Goal: Information Seeking & Learning: Learn about a topic

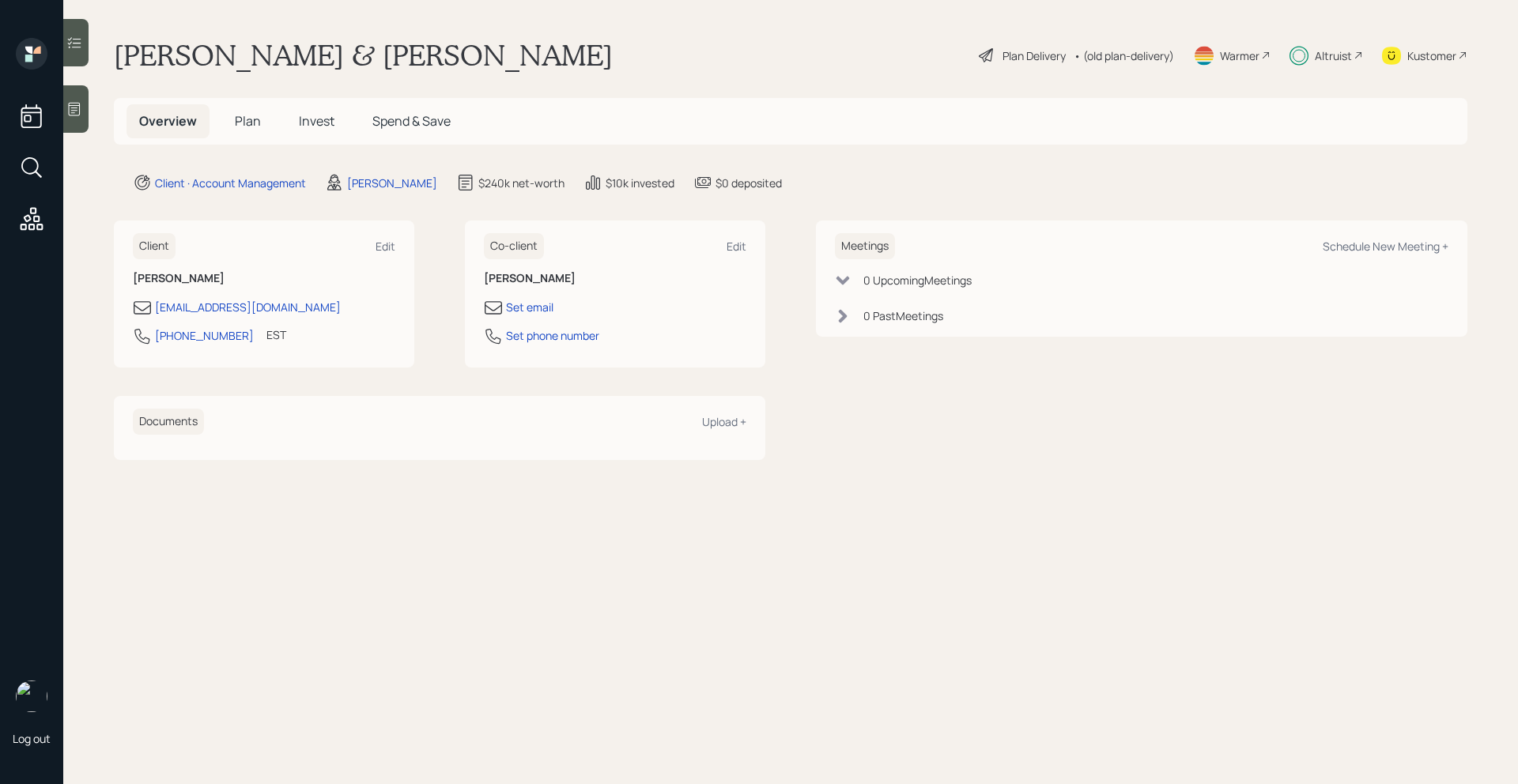
click at [1329, 57] on div "Altruist" at bounding box center [1333, 55] width 37 height 16
click at [247, 128] on span "Plan" at bounding box center [248, 121] width 26 height 17
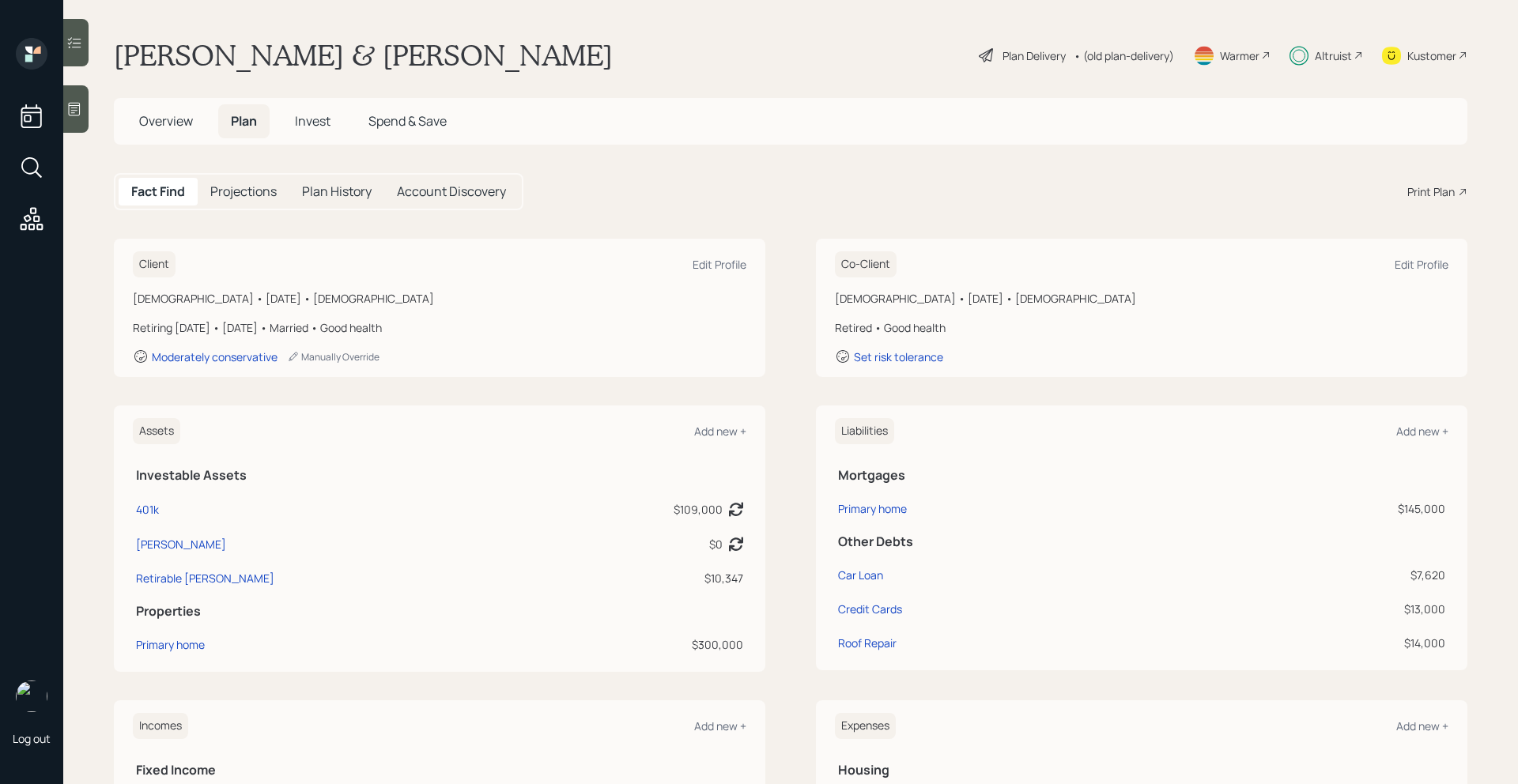
click at [311, 126] on span "Invest" at bounding box center [313, 121] width 36 height 17
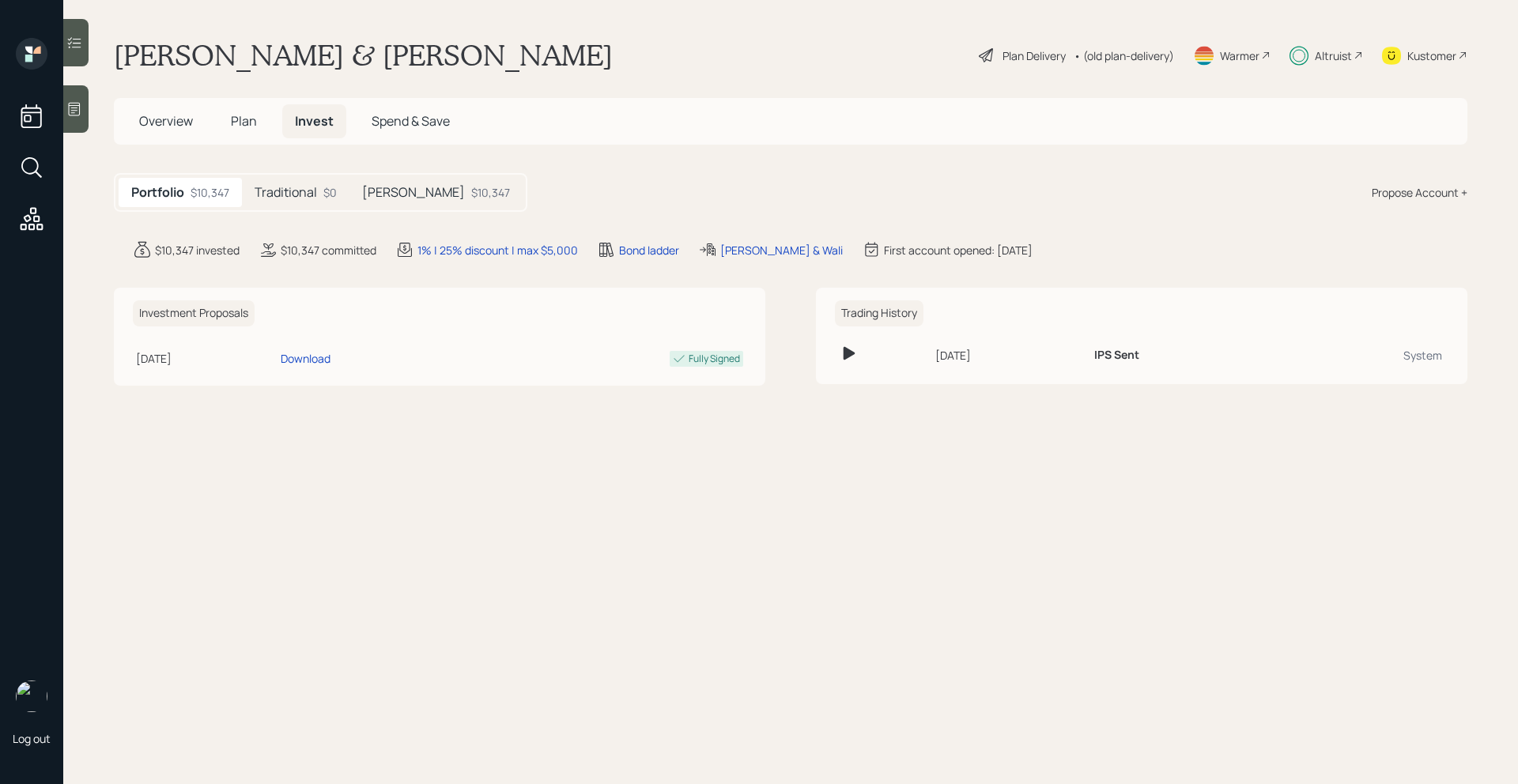
click at [393, 193] on div "[PERSON_NAME] $10,347" at bounding box center [436, 193] width 173 height 29
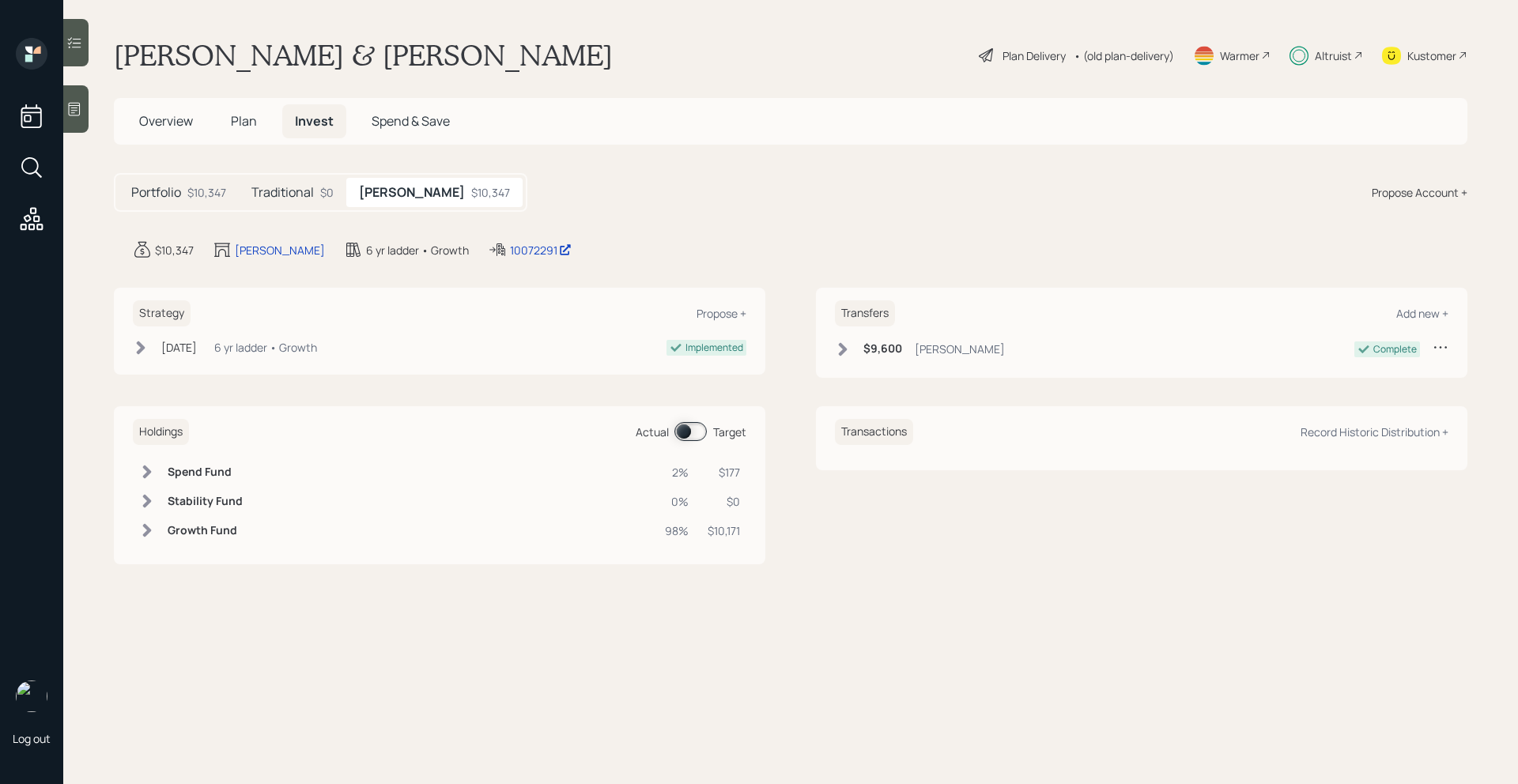
click at [321, 192] on div "$0" at bounding box center [327, 192] width 14 height 16
click at [213, 200] on div "$10,347" at bounding box center [207, 192] width 39 height 16
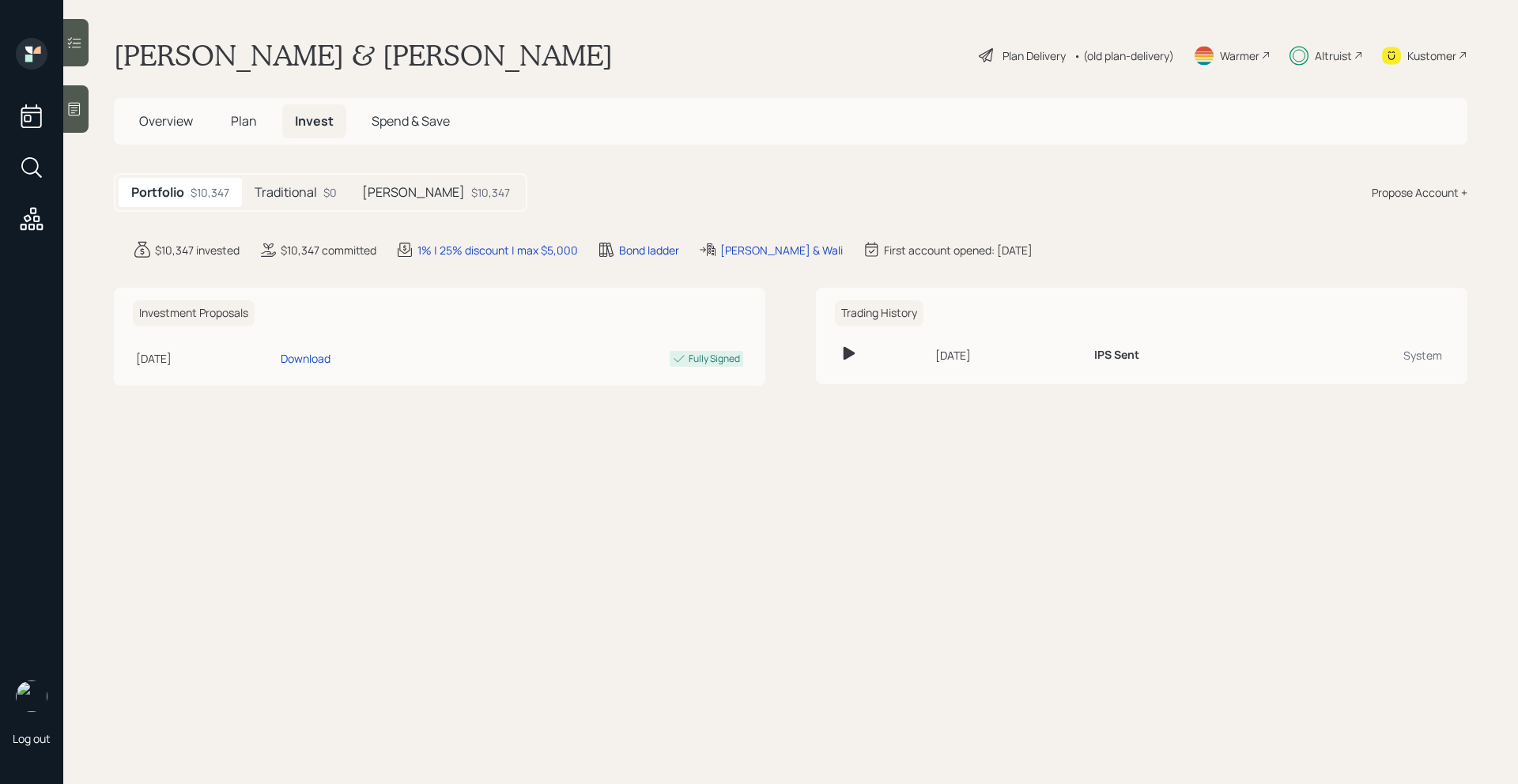
click at [315, 189] on h5 "Traditional" at bounding box center [285, 193] width 63 height 15
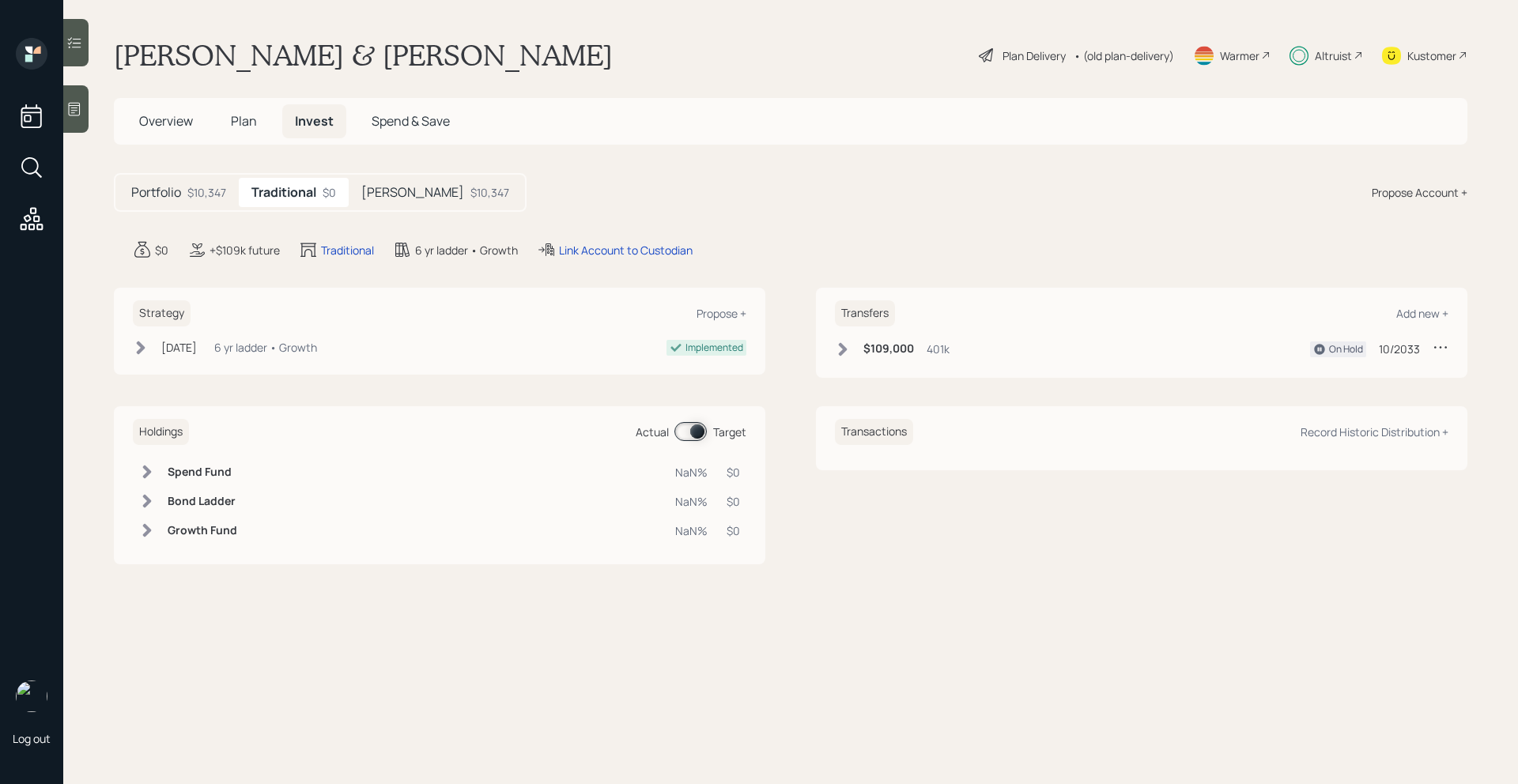
click at [383, 185] on h5 "[PERSON_NAME]" at bounding box center [413, 193] width 103 height 15
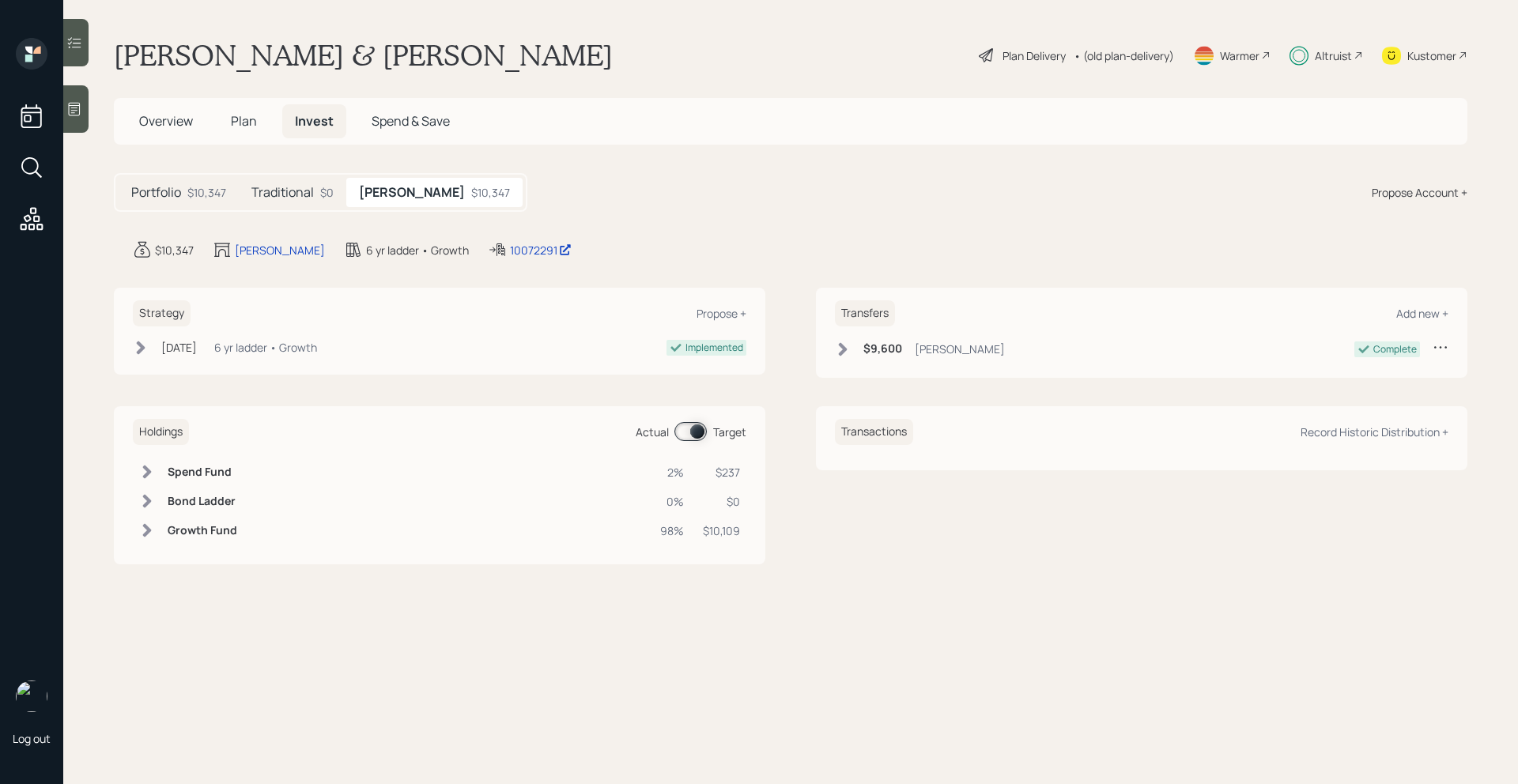
click at [841, 352] on icon at bounding box center [843, 349] width 9 height 14
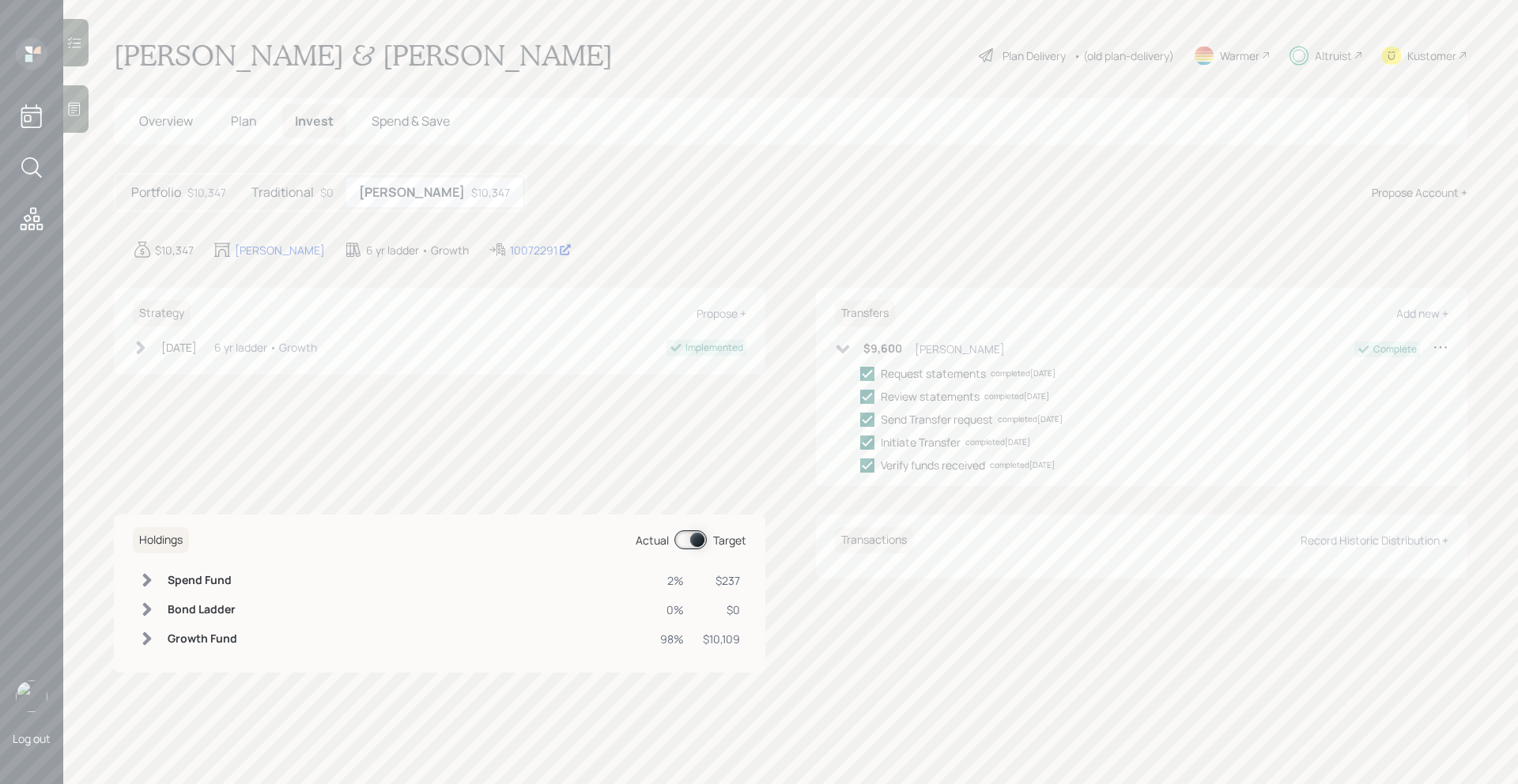
click at [841, 352] on icon at bounding box center [843, 349] width 15 height 15
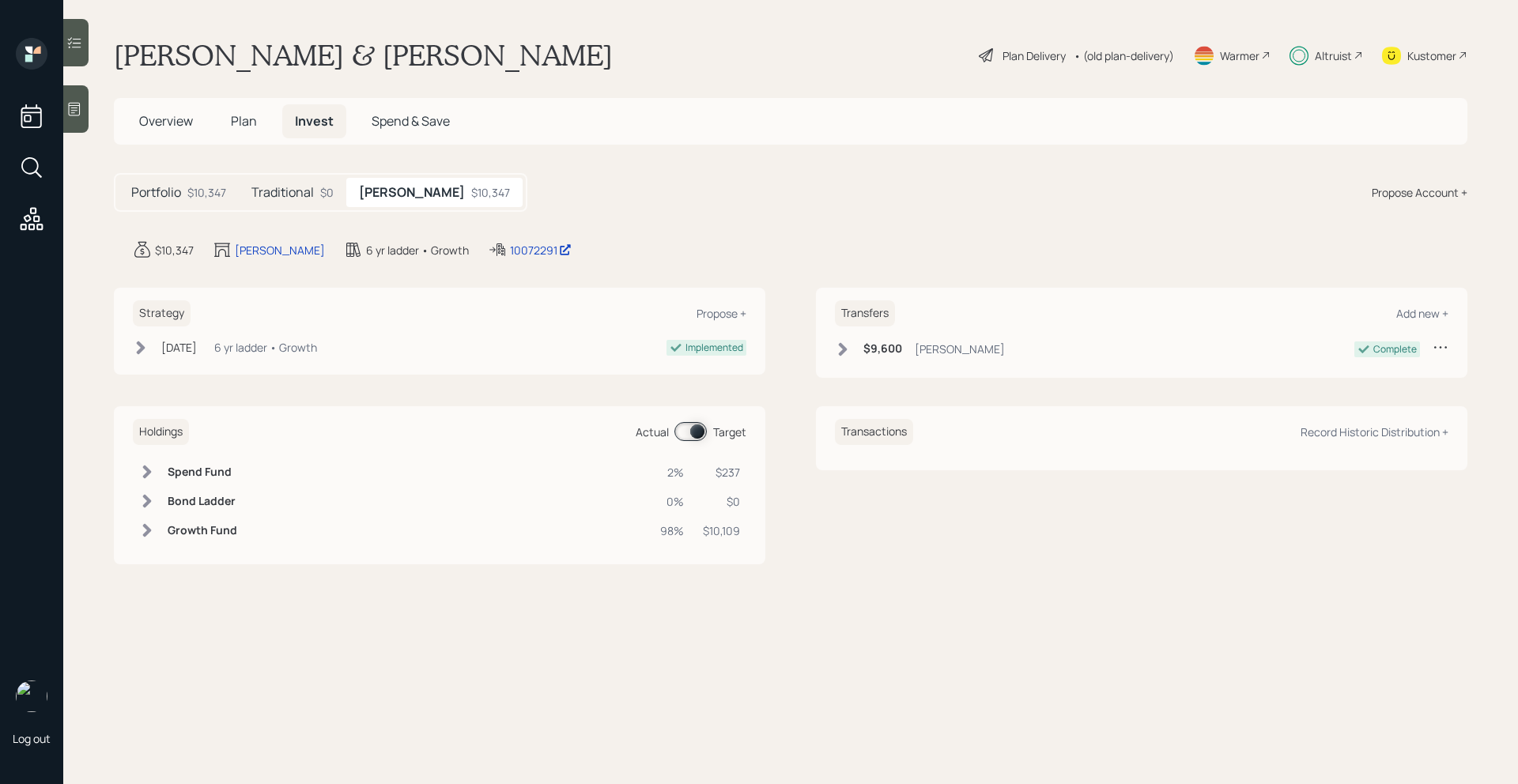
click at [176, 128] on span "Overview" at bounding box center [165, 121] width 54 height 17
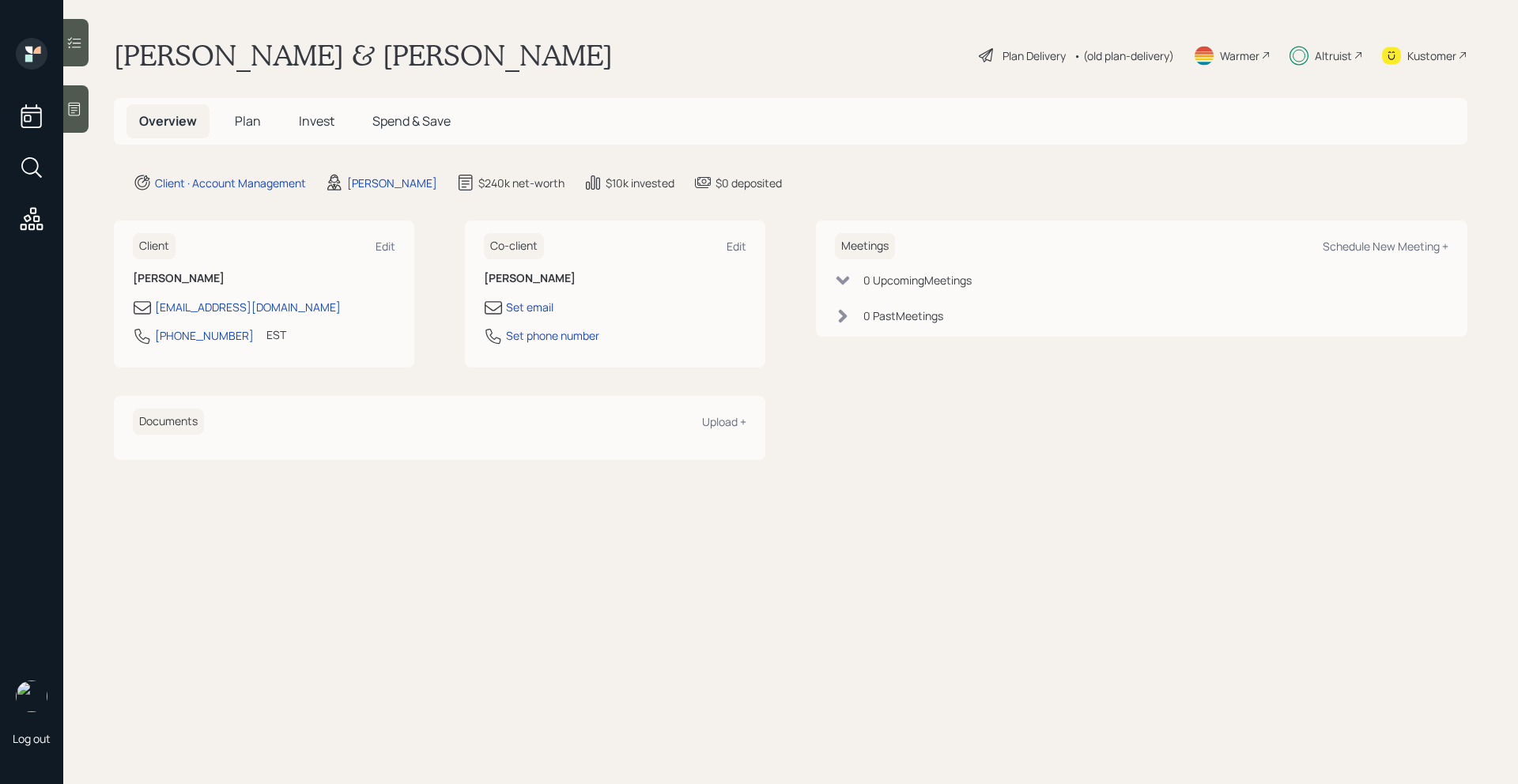
click at [248, 127] on span "Plan" at bounding box center [248, 121] width 26 height 17
